Goal: Task Accomplishment & Management: Manage account settings

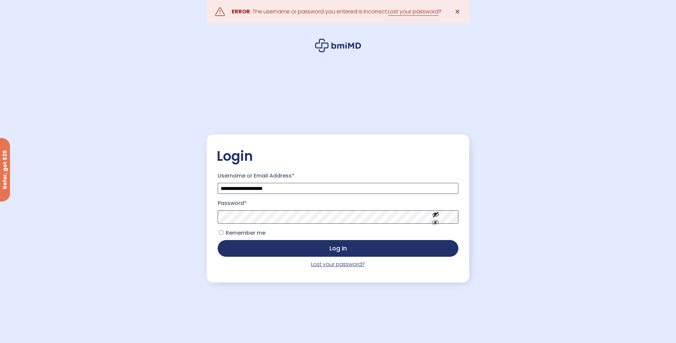
click at [326, 264] on link "Lost your password?" at bounding box center [338, 264] width 54 height 8
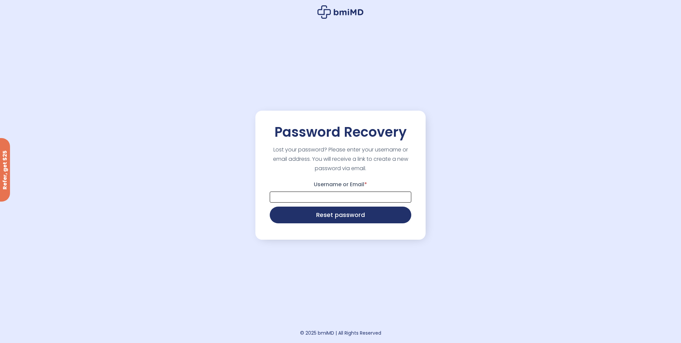
click at [332, 196] on input "Username or Email *" at bounding box center [341, 196] width 142 height 11
type input "**********"
click at [329, 216] on button "Reset password" at bounding box center [341, 214] width 142 height 17
